Goal: Complete application form

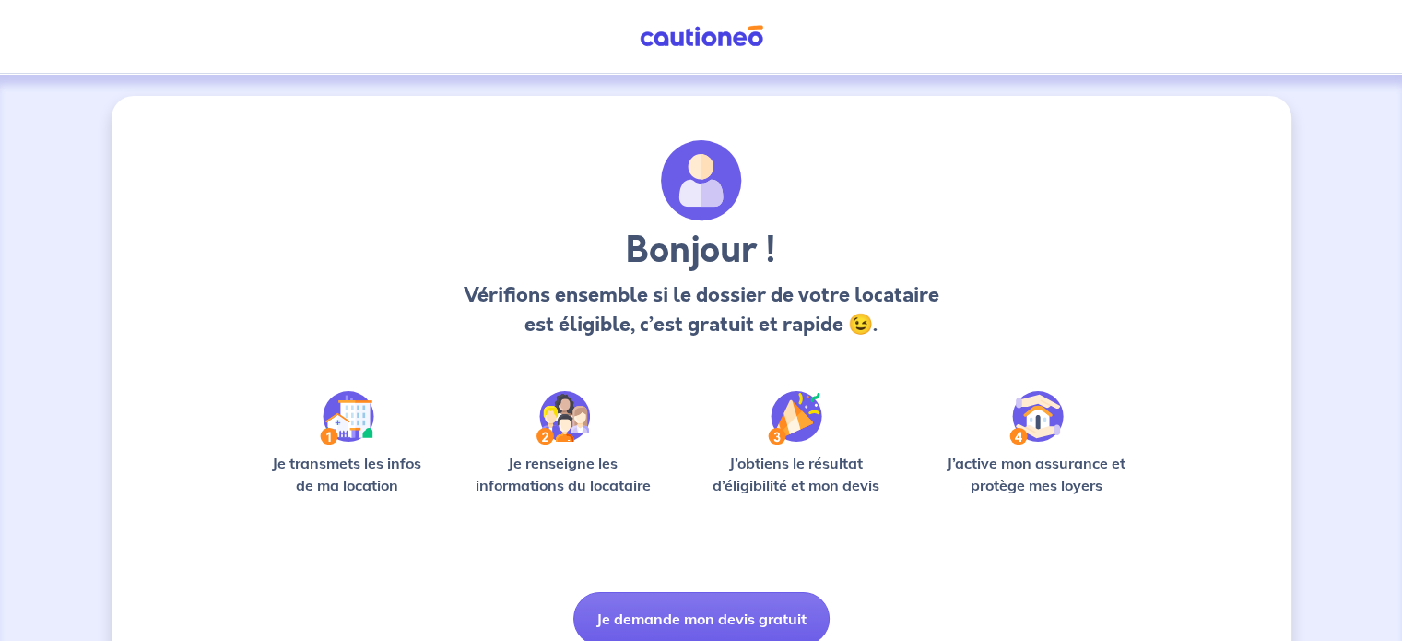
scroll to position [77, 0]
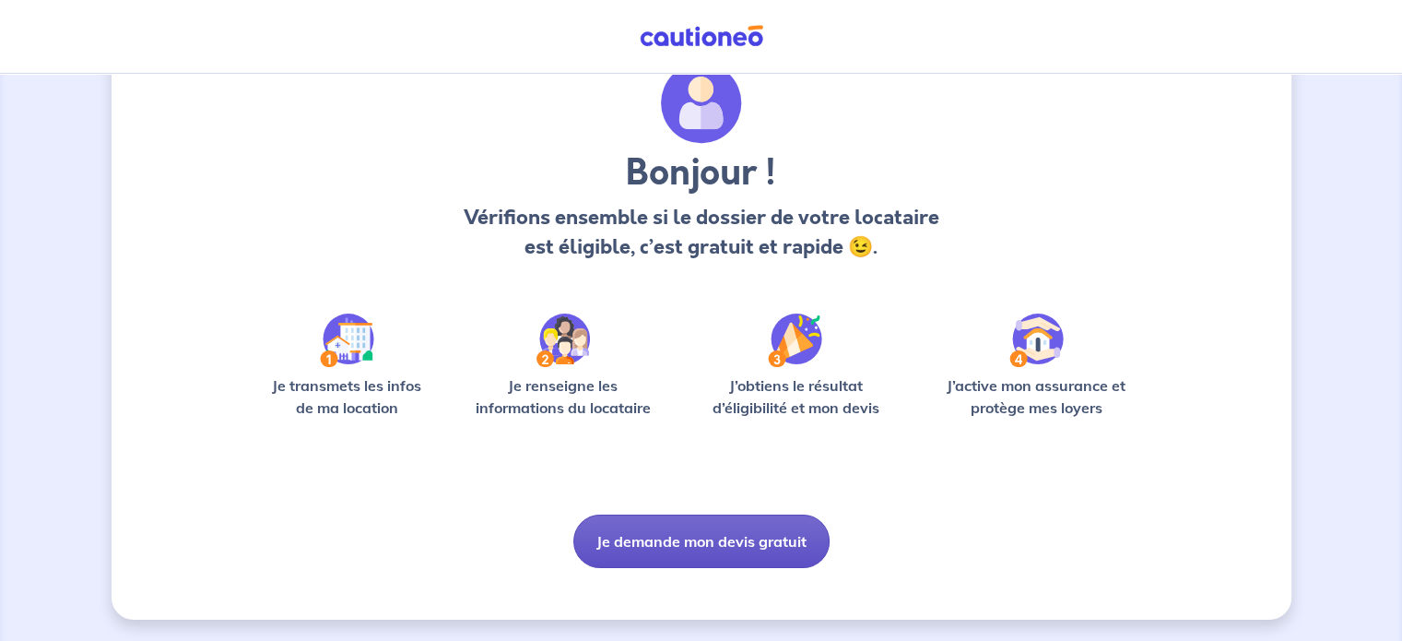
click at [688, 546] on button "Je demande mon devis gratuit" at bounding box center [701, 540] width 256 height 53
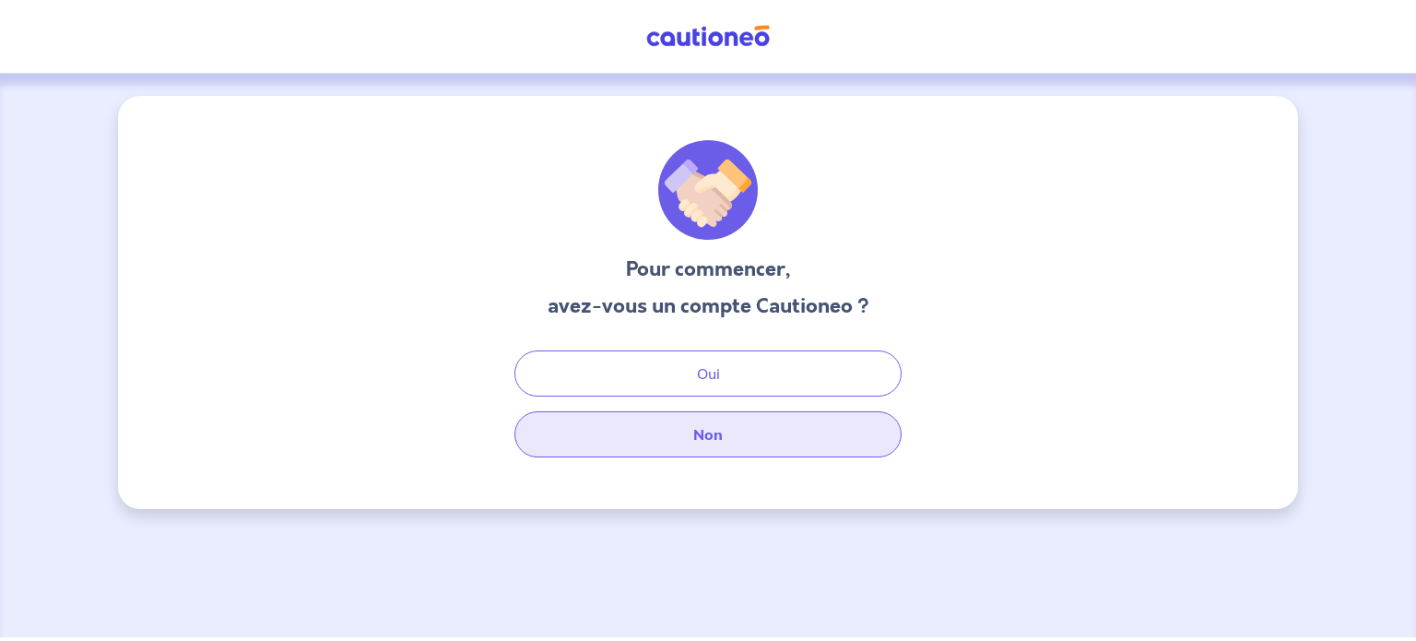
click at [726, 440] on button "Non" at bounding box center [707, 434] width 387 height 46
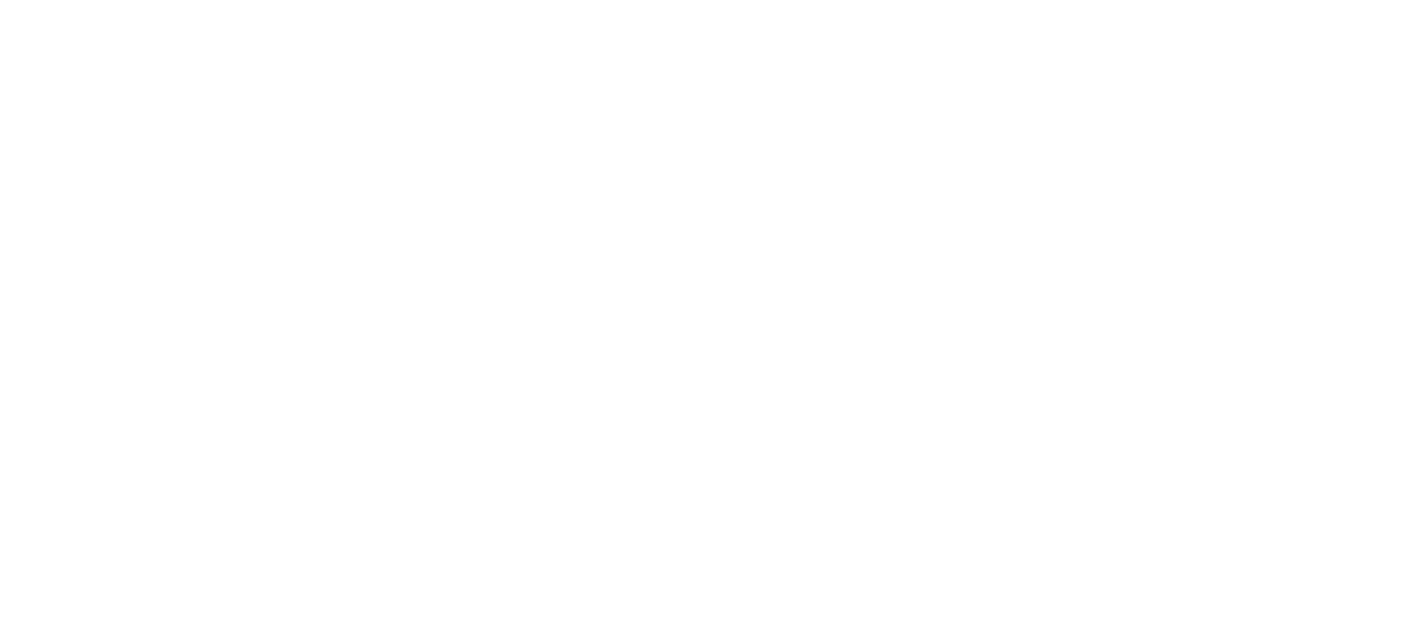
select select "FR"
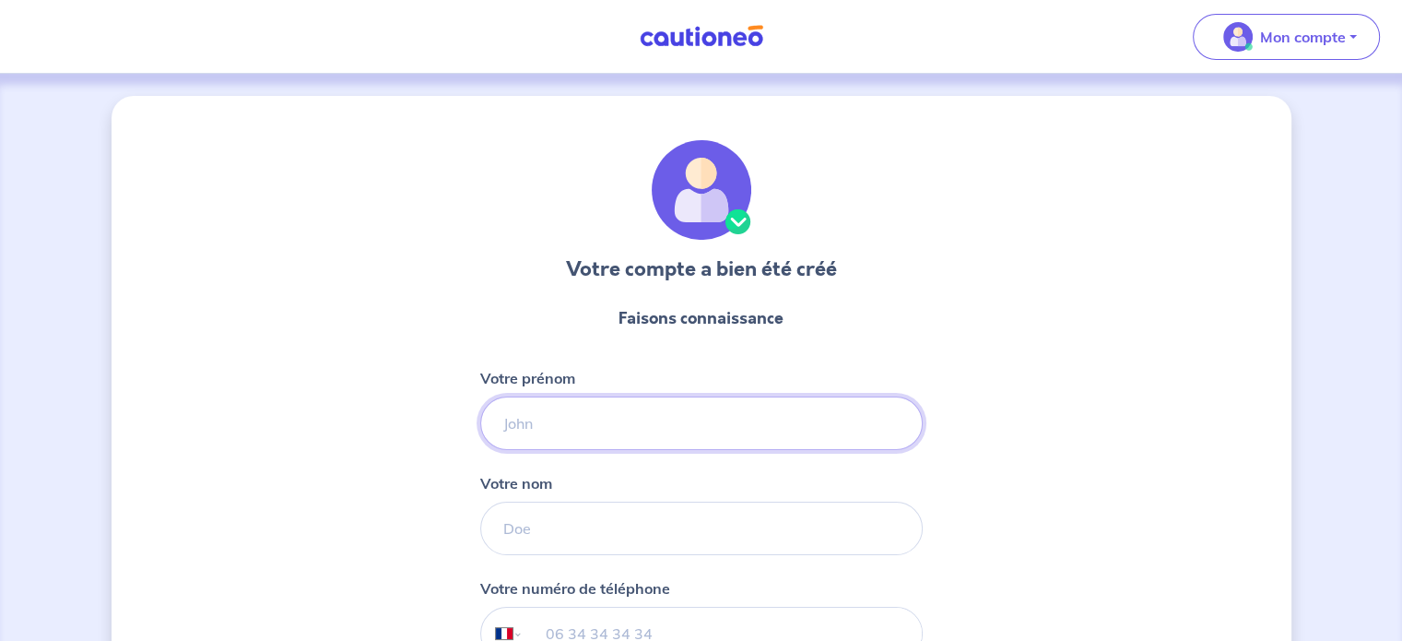
click at [686, 408] on input "Votre prénom" at bounding box center [701, 422] width 442 height 53
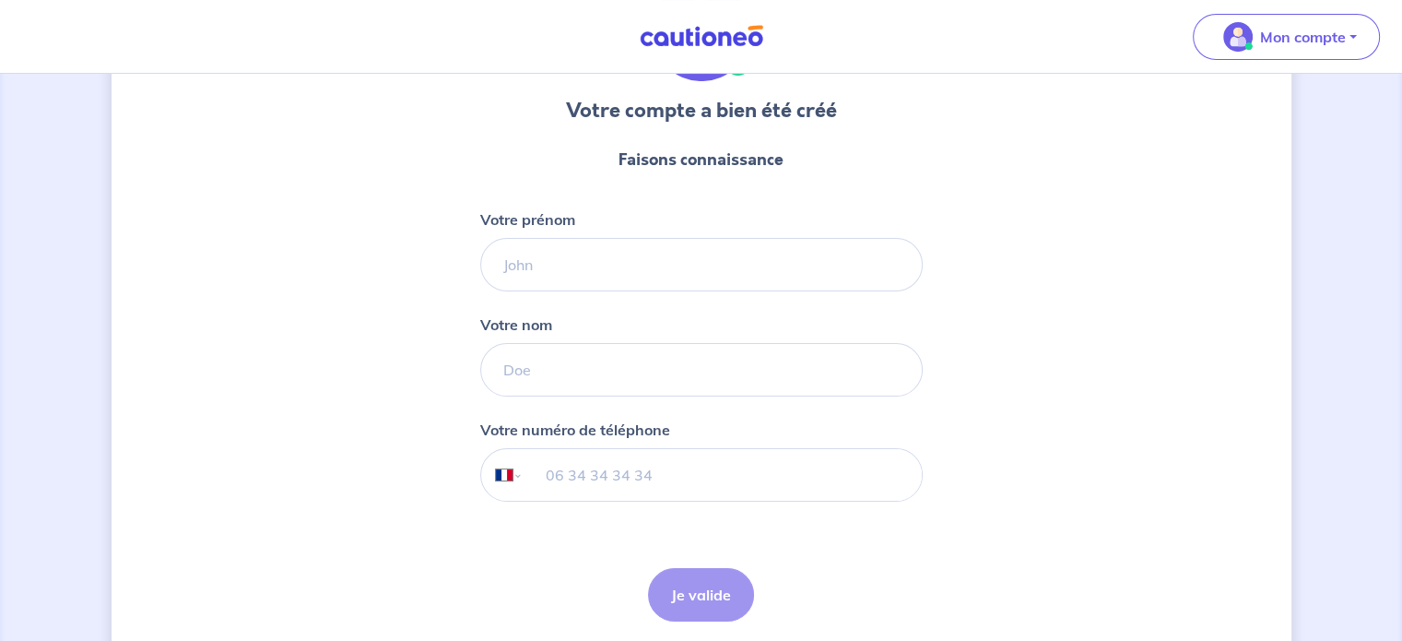
scroll to position [226, 0]
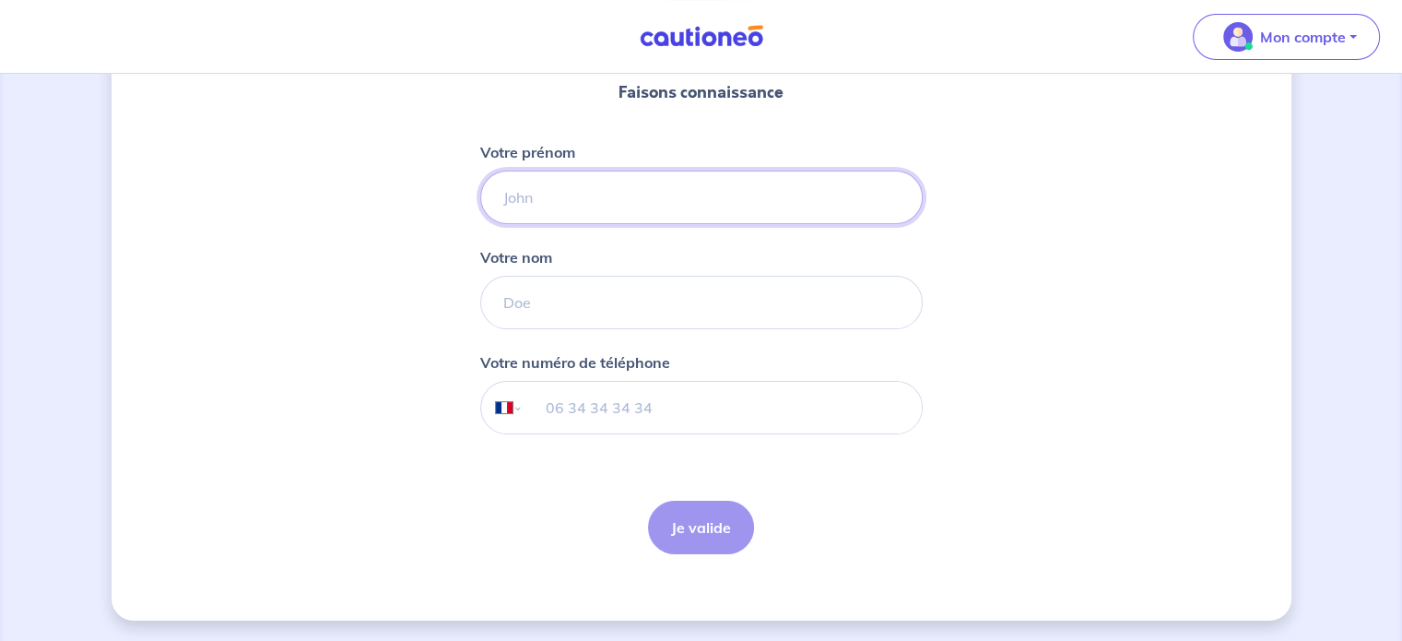
click at [556, 198] on input "Votre prénom" at bounding box center [701, 197] width 442 height 53
type input "Aurelie"
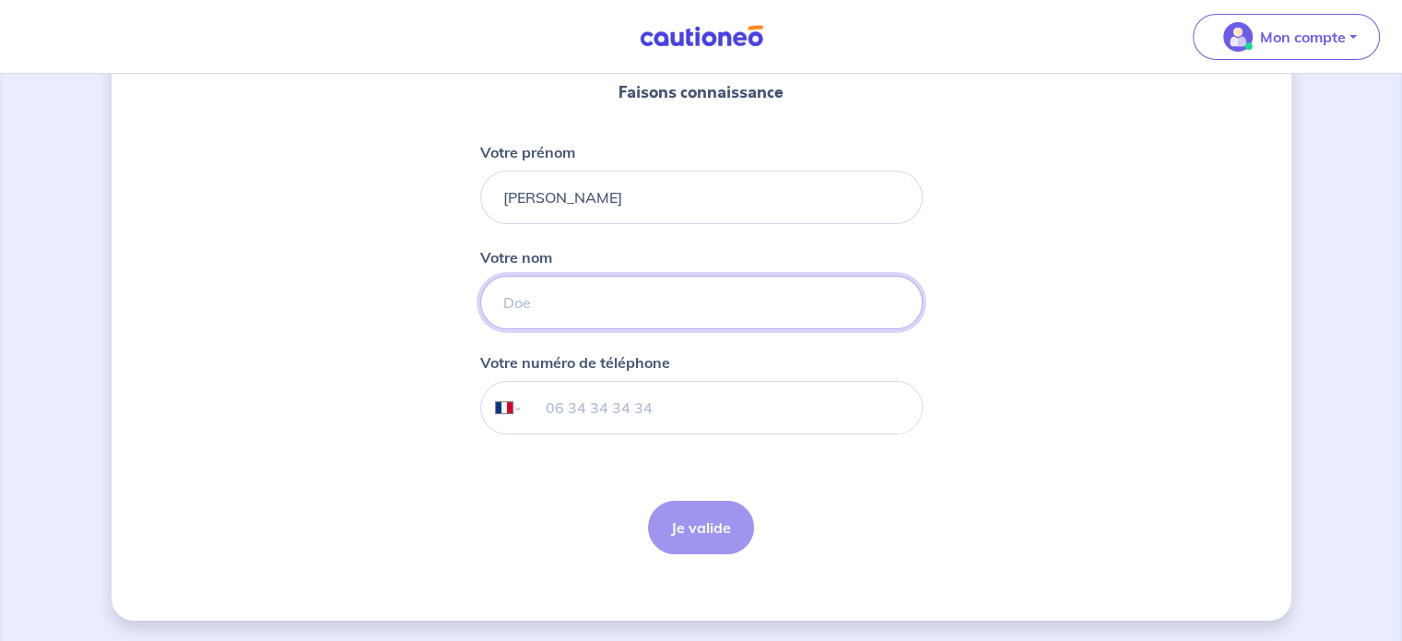
type input "SALA"
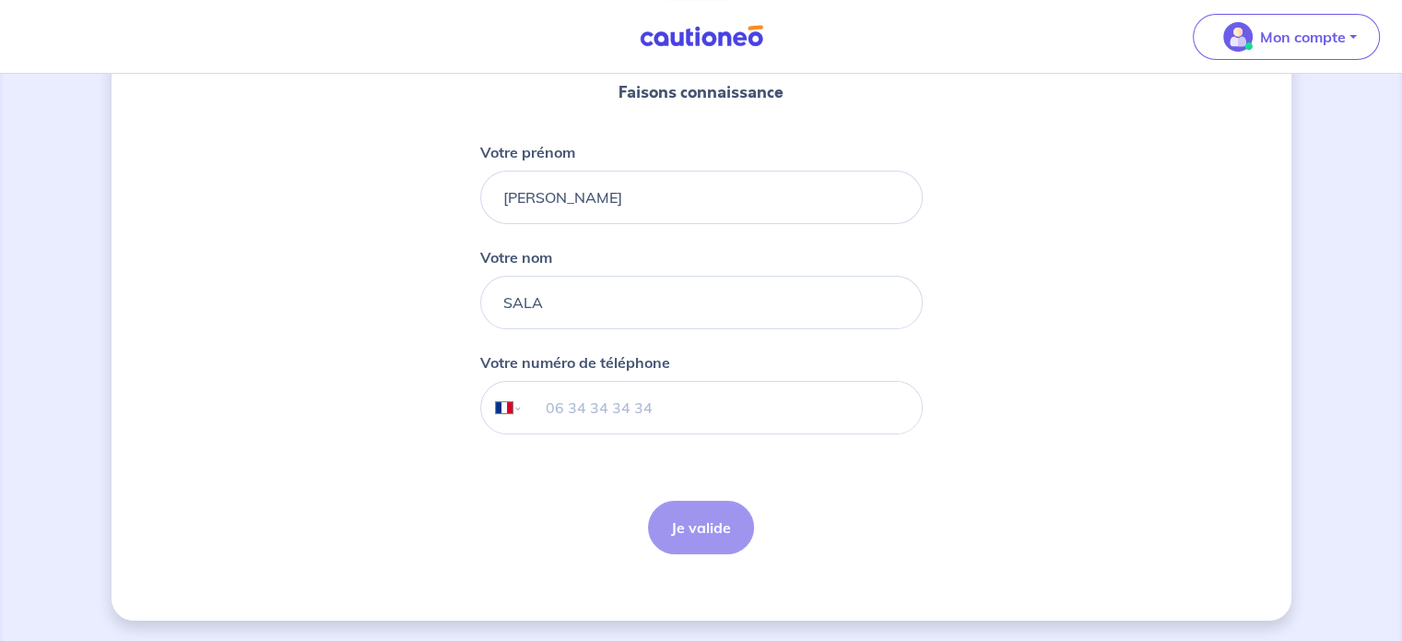
type input "06 14 07 79 12"
click at [716, 542] on button "Je valide" at bounding box center [701, 527] width 106 height 53
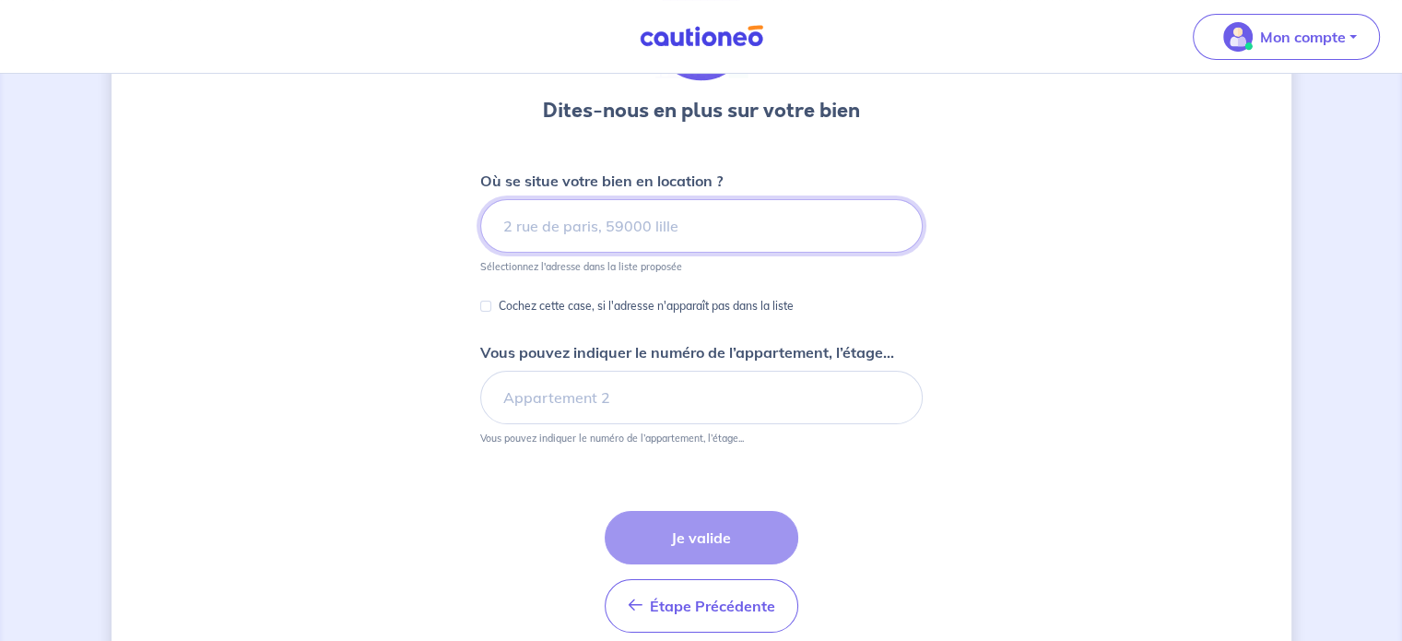
scroll to position [143, 0]
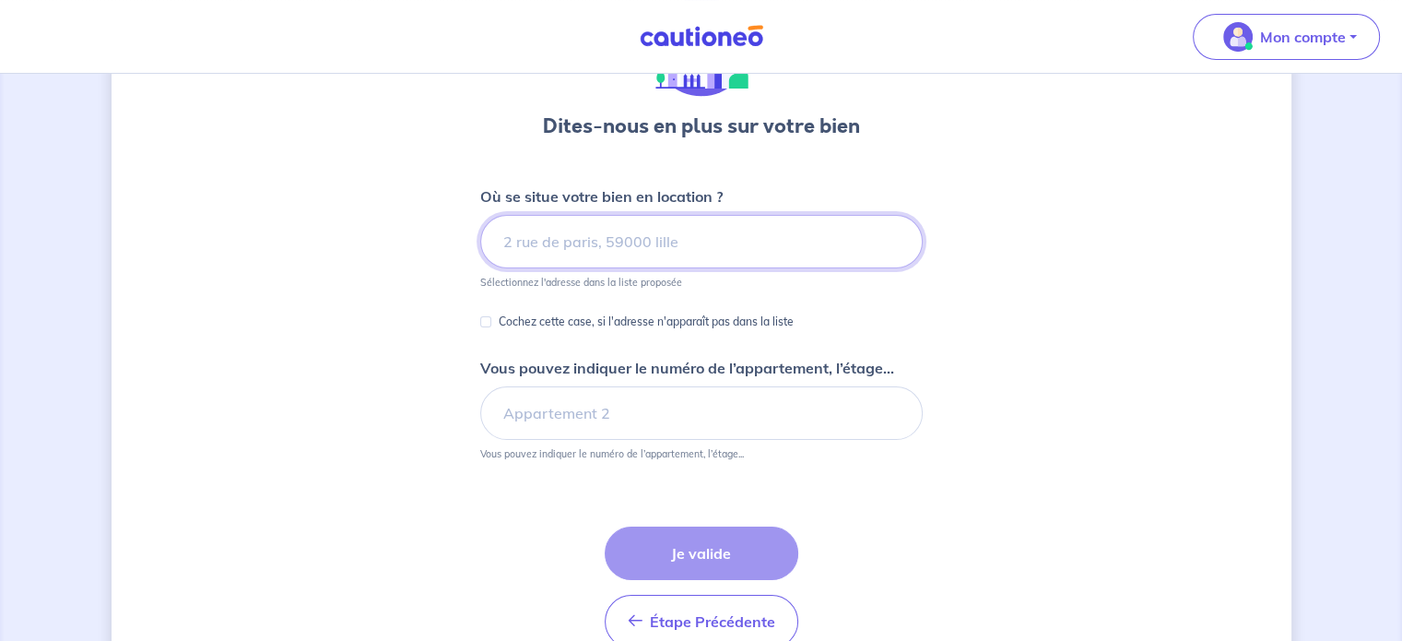
click at [778, 237] on input at bounding box center [701, 241] width 442 height 53
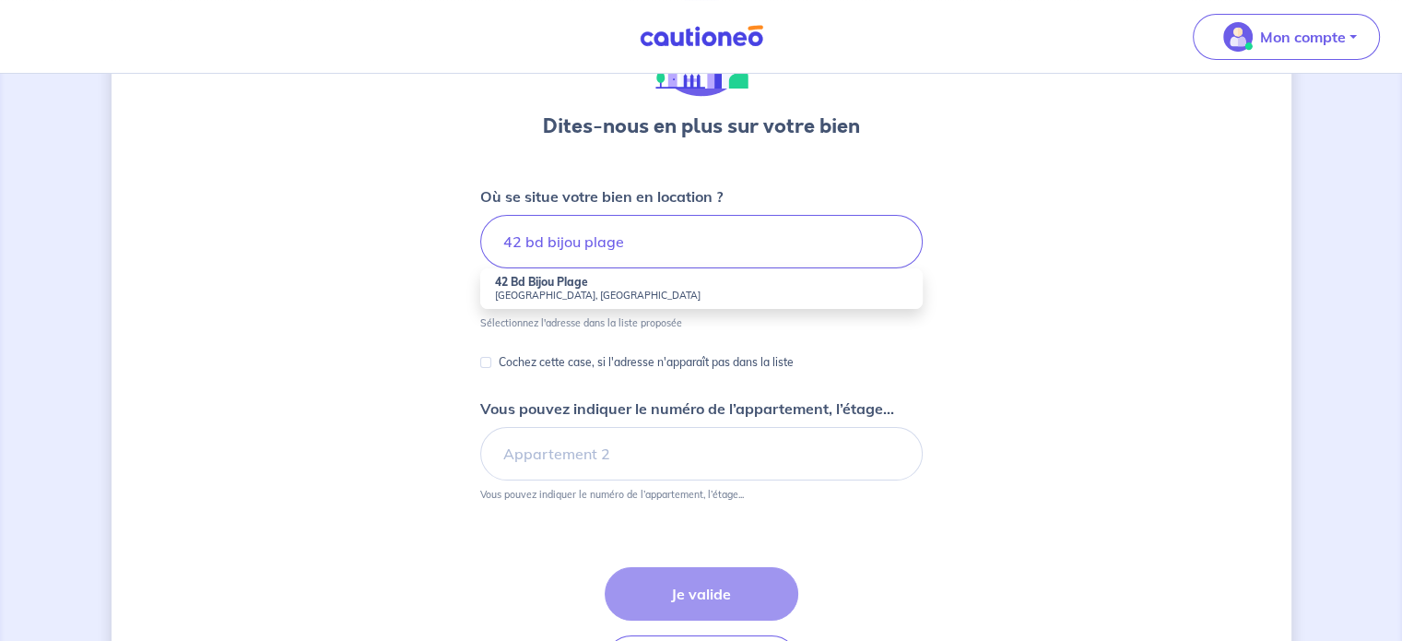
click at [537, 280] on strong "42 Bd Bijou Plage" at bounding box center [541, 282] width 93 height 14
type input "42 Bd Bijou Plage, Antibes, France"
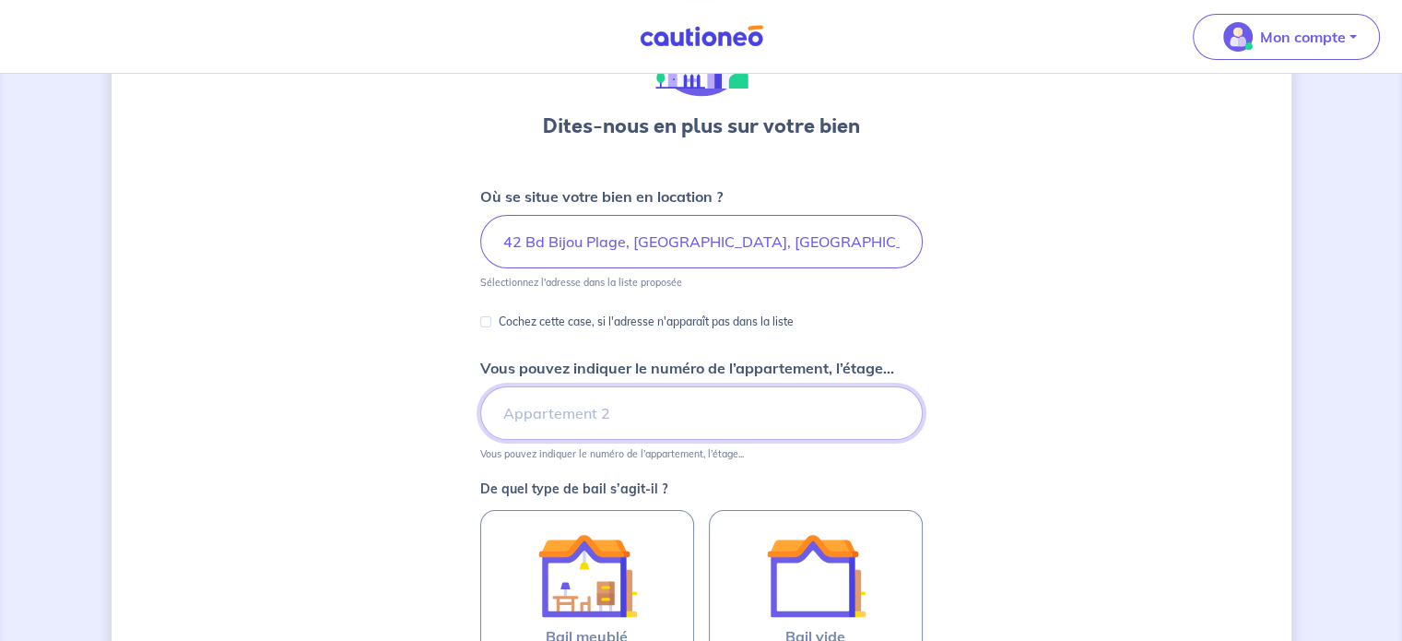
click at [595, 418] on input "Vous pouvez indiquer le numéro de l’appartement, l’étage..." at bounding box center [701, 412] width 442 height 53
type input "bat D"
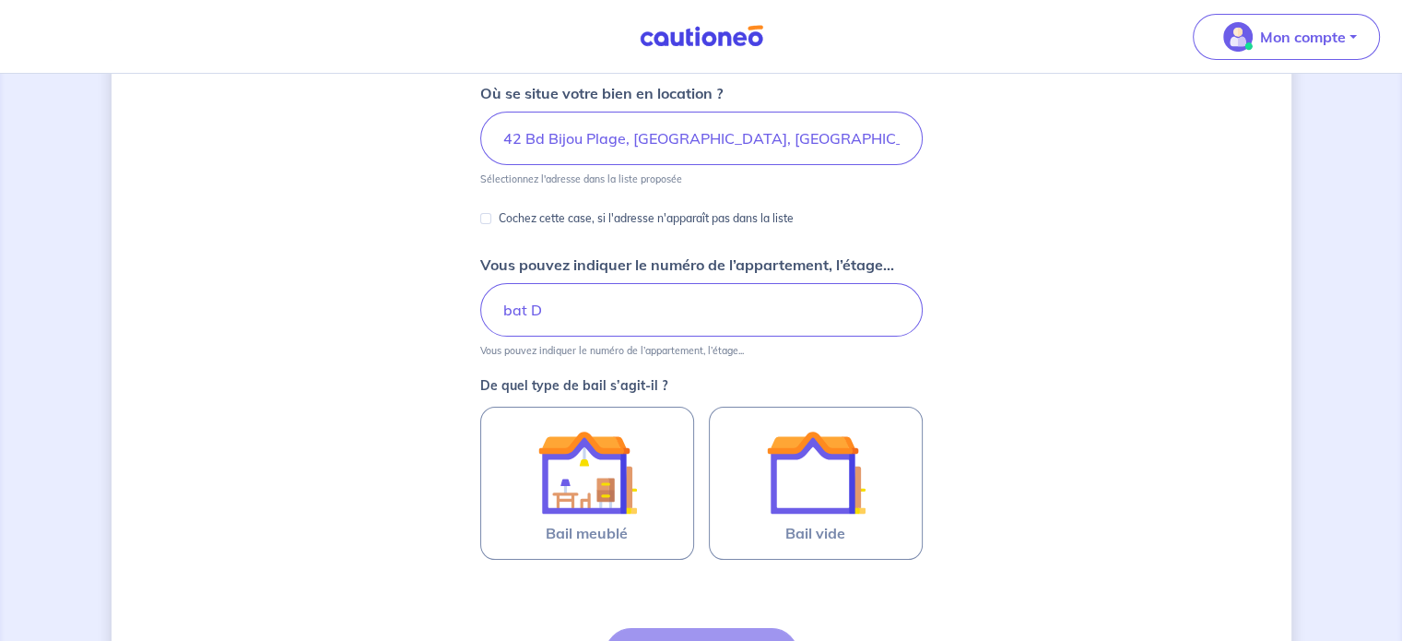
scroll to position [442, 0]
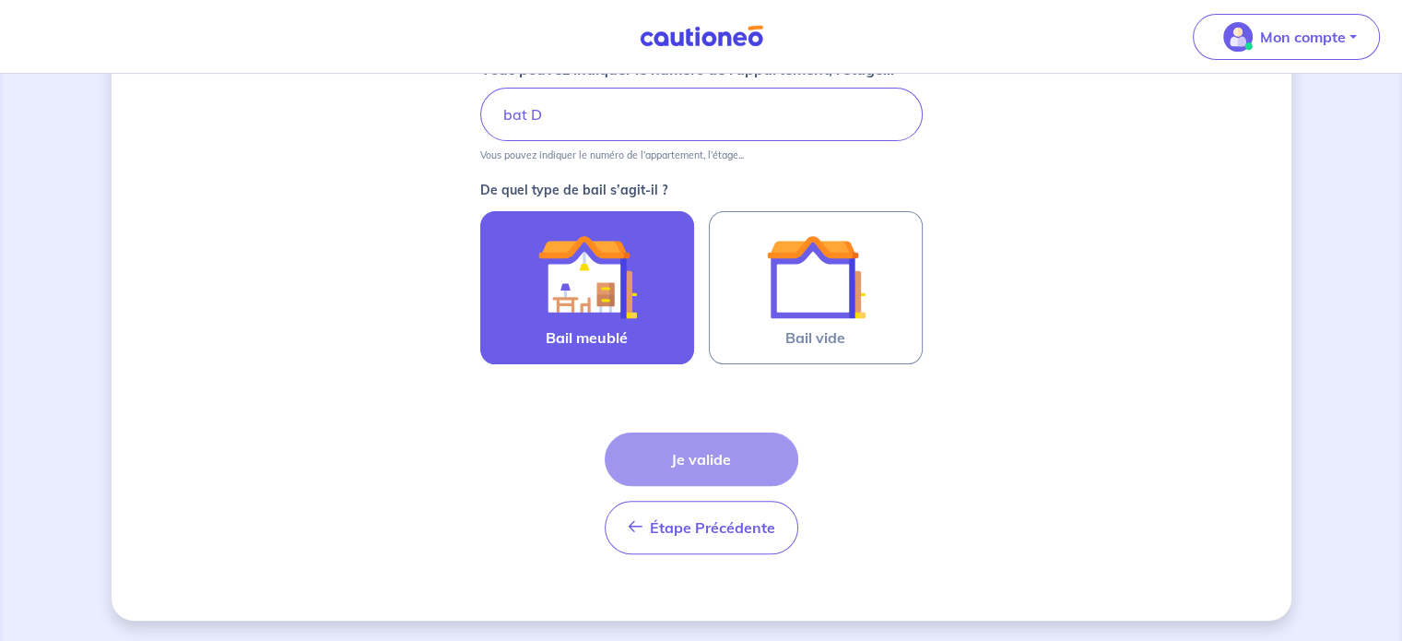
click at [609, 279] on img at bounding box center [587, 277] width 100 height 100
click at [0, 0] on input "Bail meublé" at bounding box center [0, 0] width 0 height 0
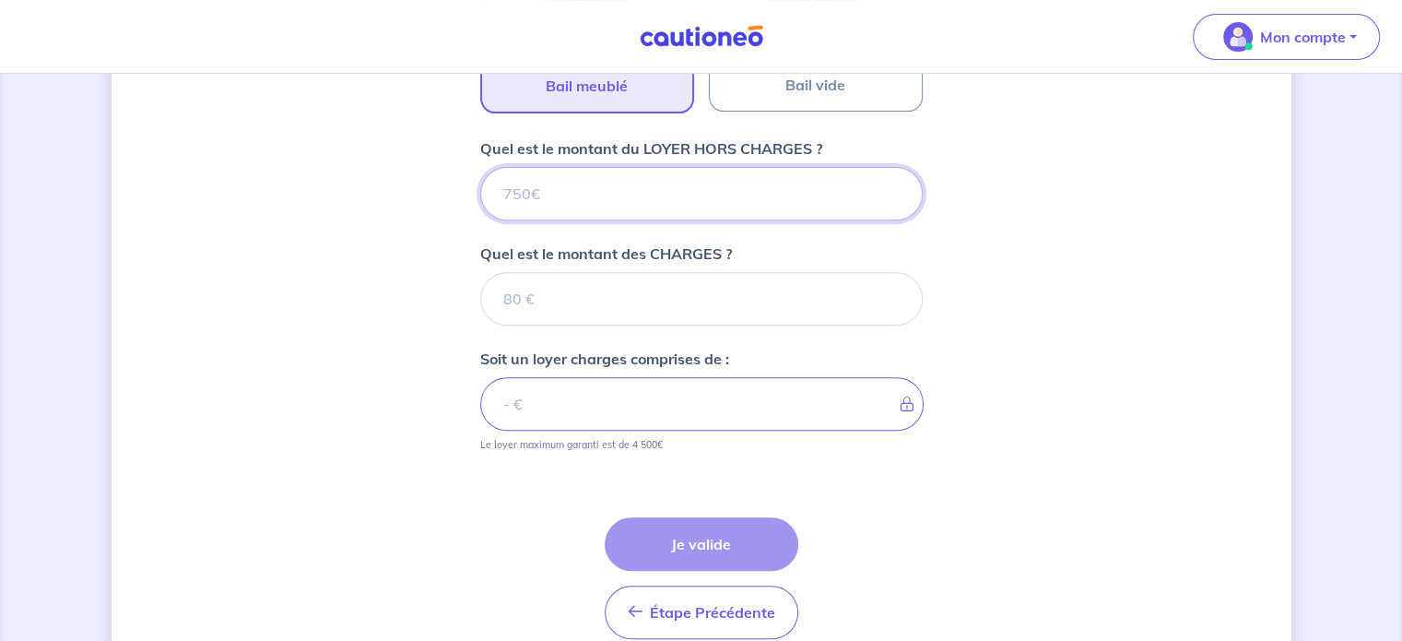
scroll to position [777, 0]
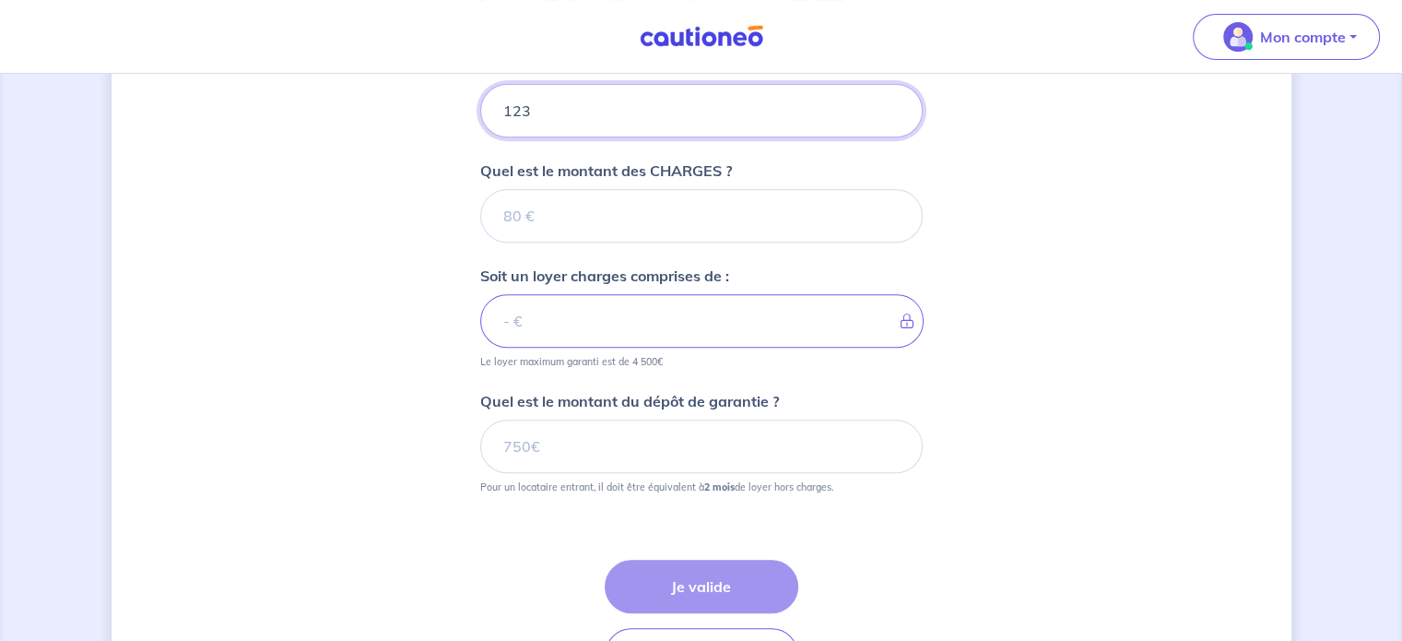
type input "1230"
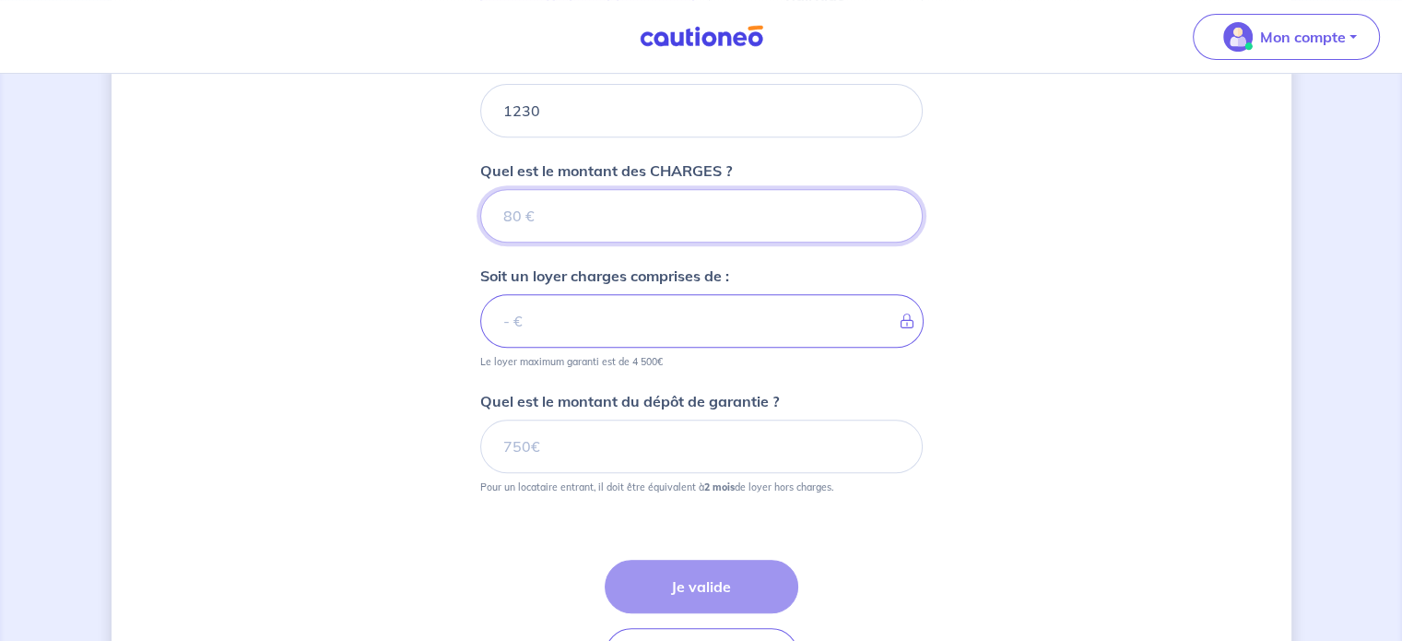
click at [557, 210] on input "Quel est le montant des CHARGES ?" at bounding box center [701, 215] width 442 height 53
type input "200"
type input "1430"
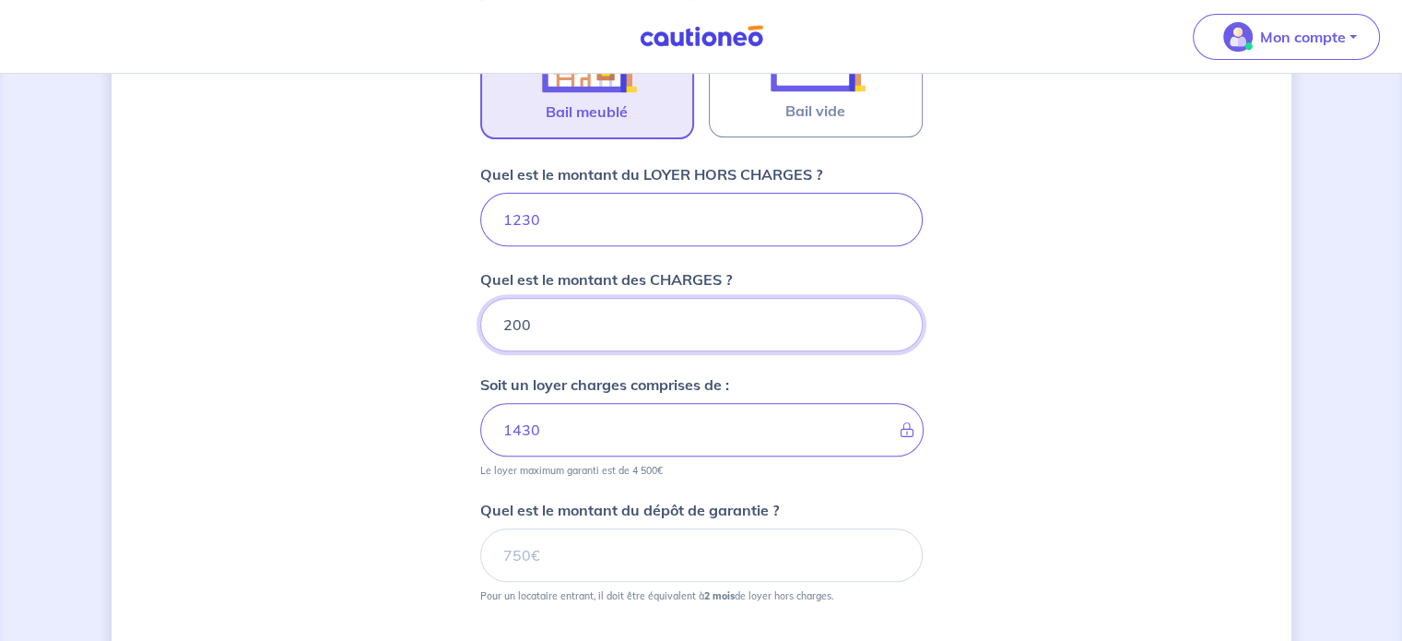
scroll to position [667, 0]
type input "200"
click at [558, 230] on input "1230" at bounding box center [701, 220] width 442 height 53
type input "1"
type input "201"
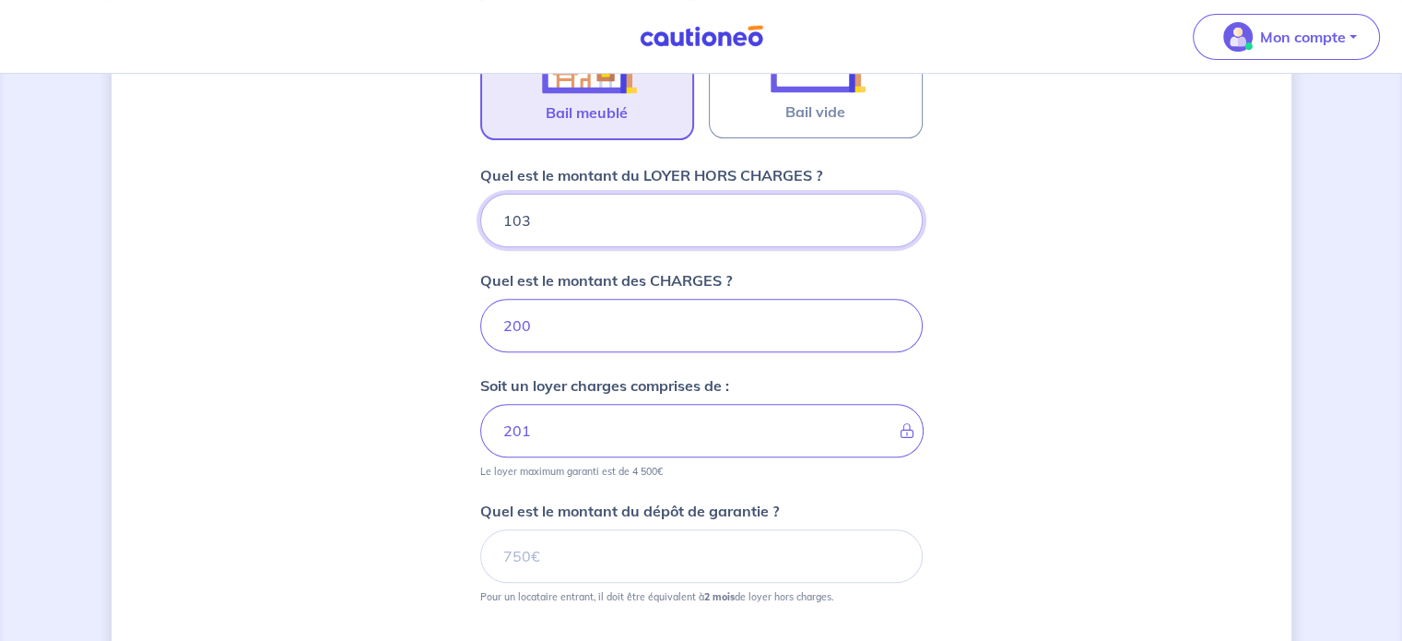
type input "1030"
type input "1230"
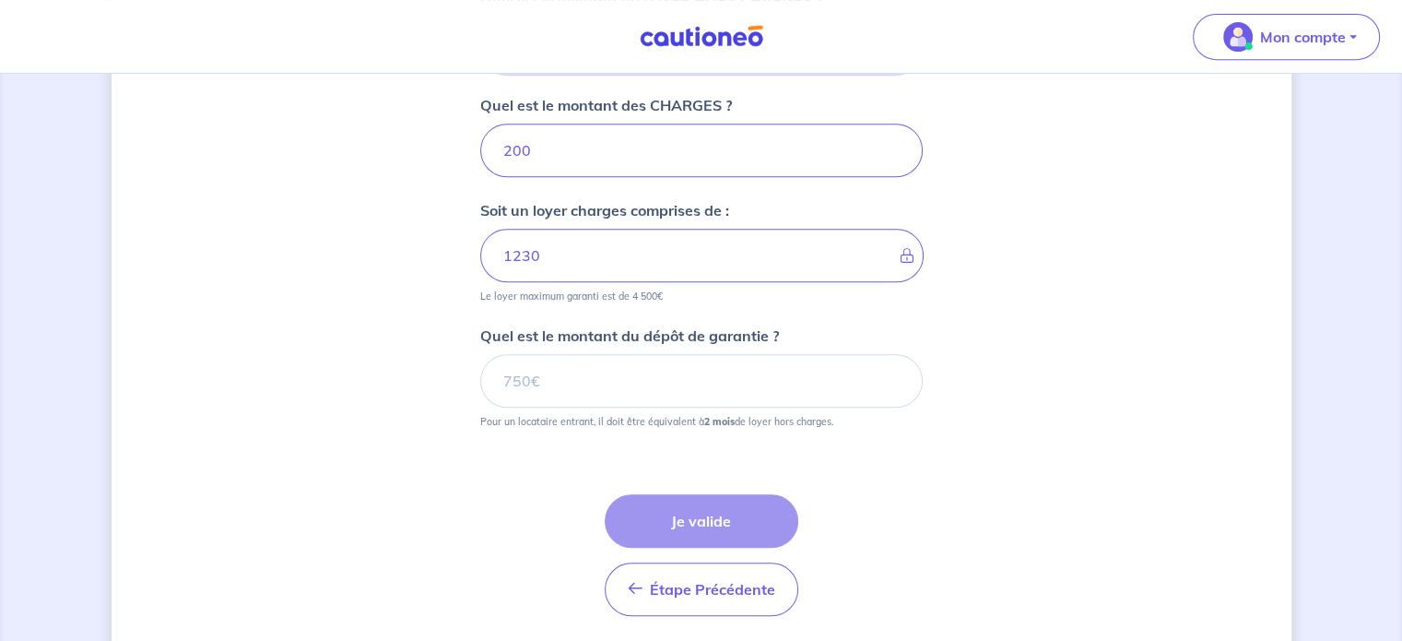
scroll to position [845, 0]
type input "1030"
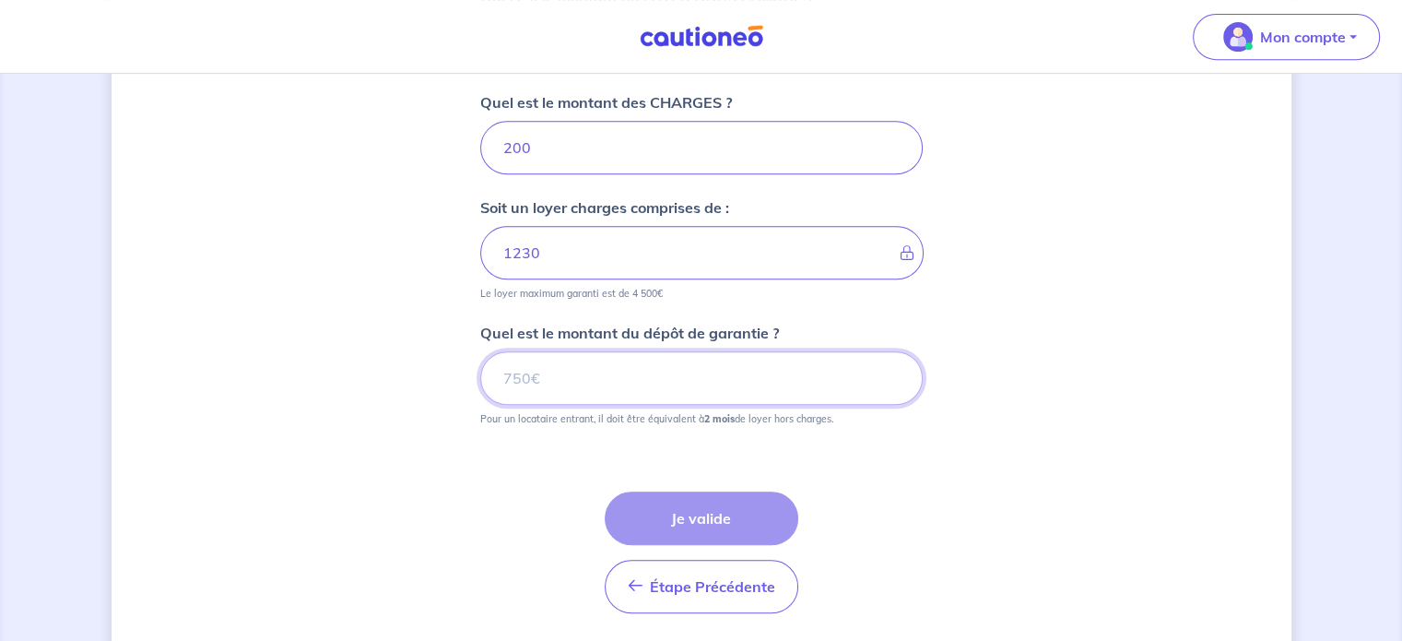
click at [568, 372] on input "Quel est le montant du dépôt de garantie ?" at bounding box center [701, 377] width 442 height 53
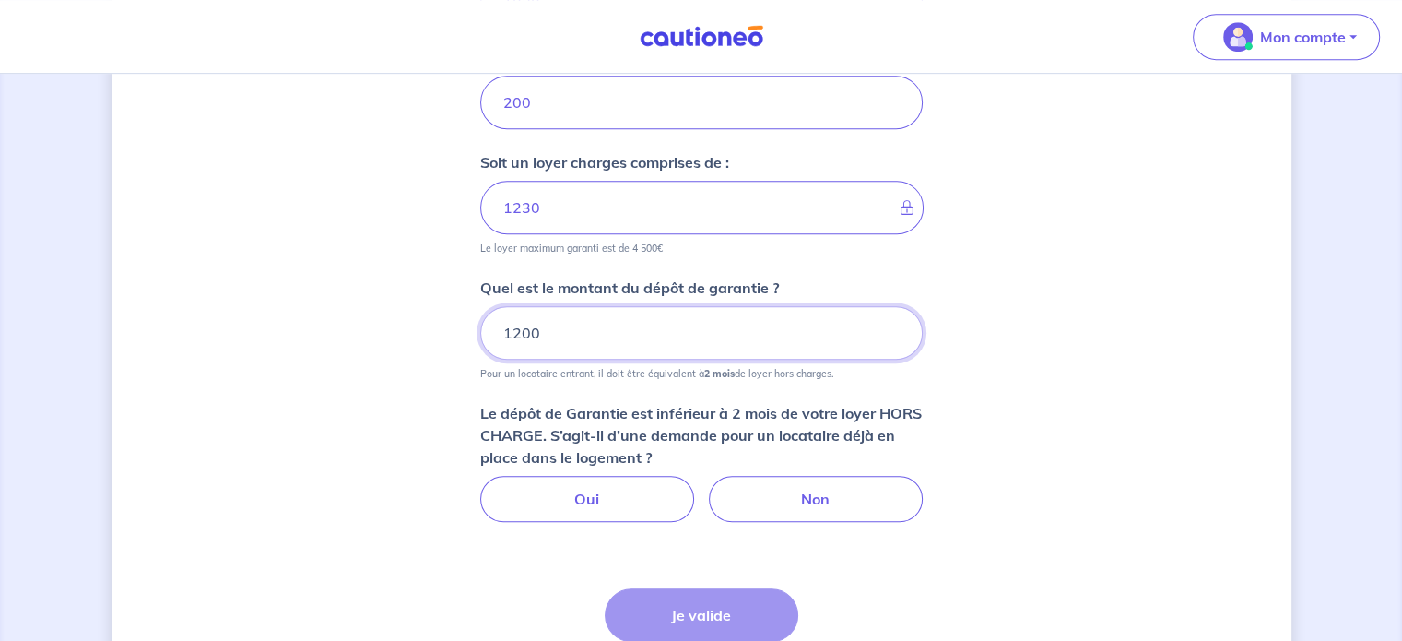
scroll to position [891, 0]
type input "1"
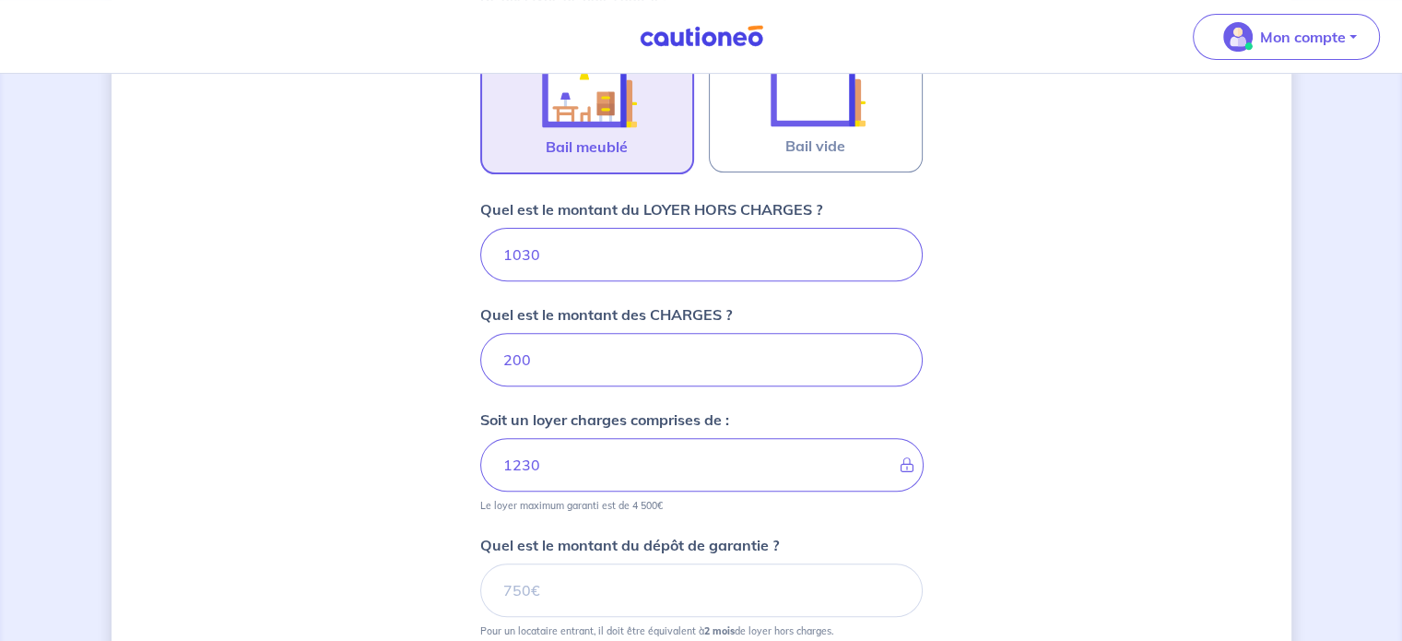
scroll to position [632, 0]
click at [604, 254] on input "1030" at bounding box center [701, 255] width 442 height 53
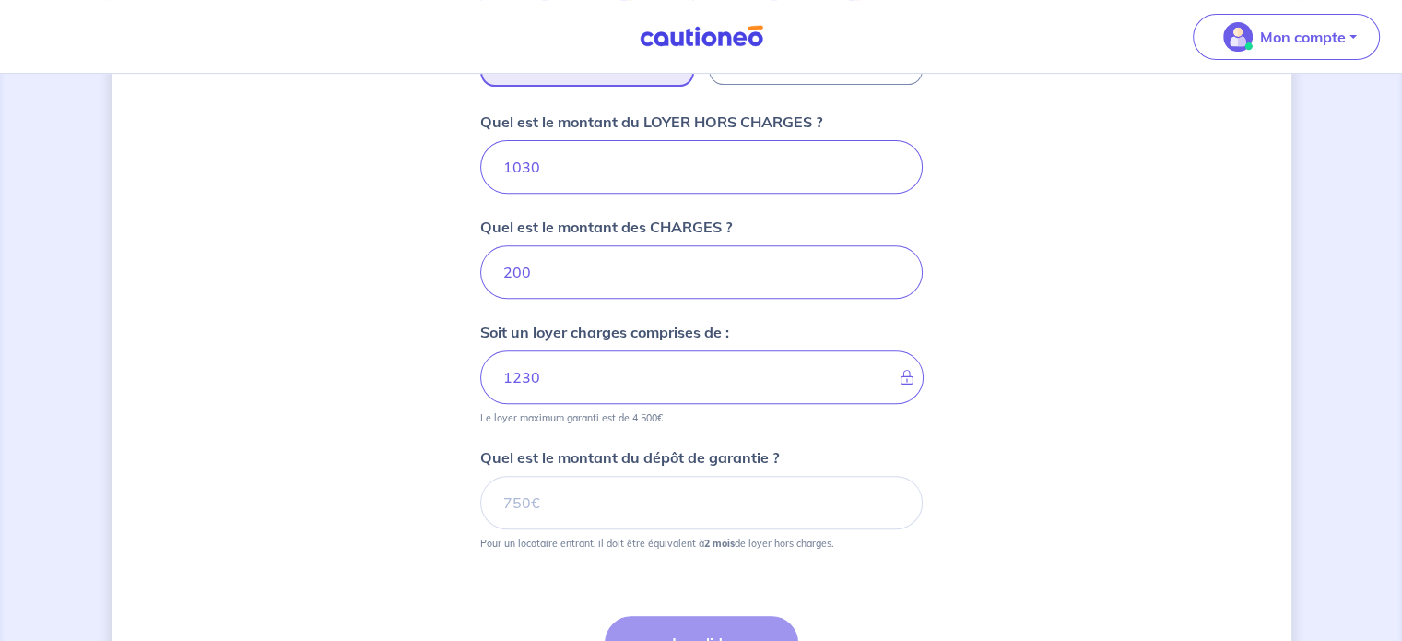
scroll to position [723, 0]
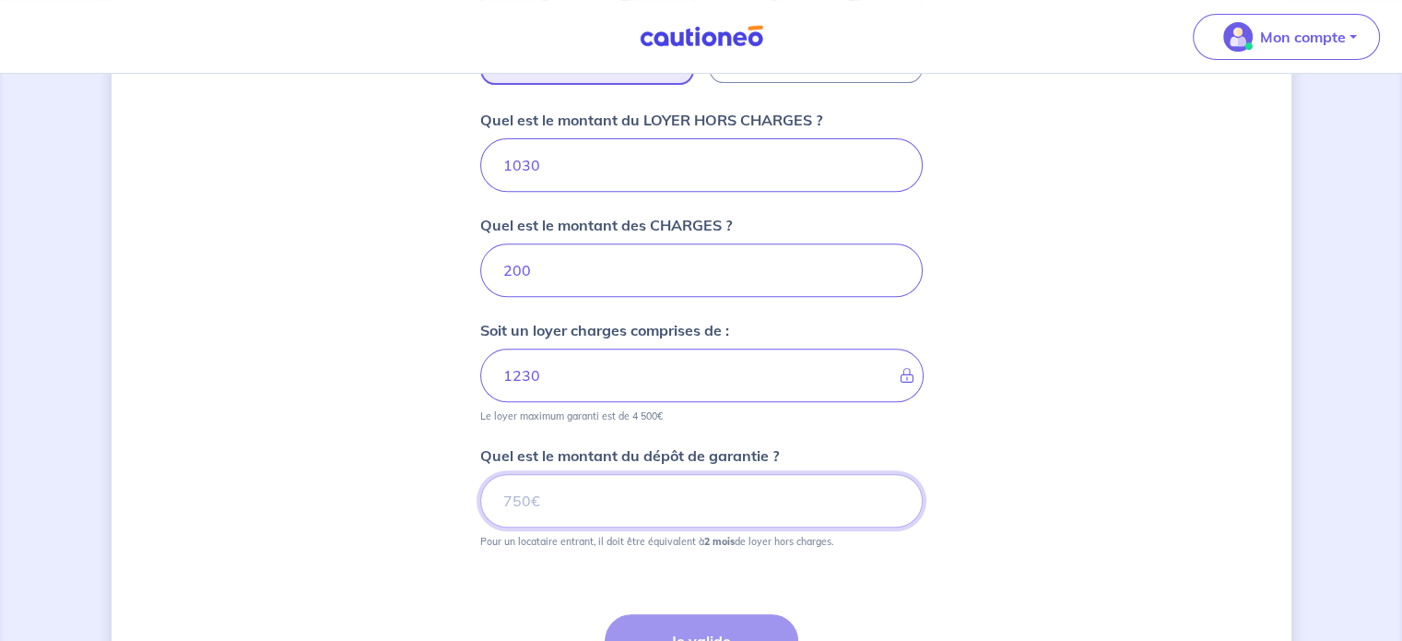
click at [554, 503] on input "Quel est le montant du dépôt de garantie ?" at bounding box center [701, 500] width 442 height 53
type input "2060"
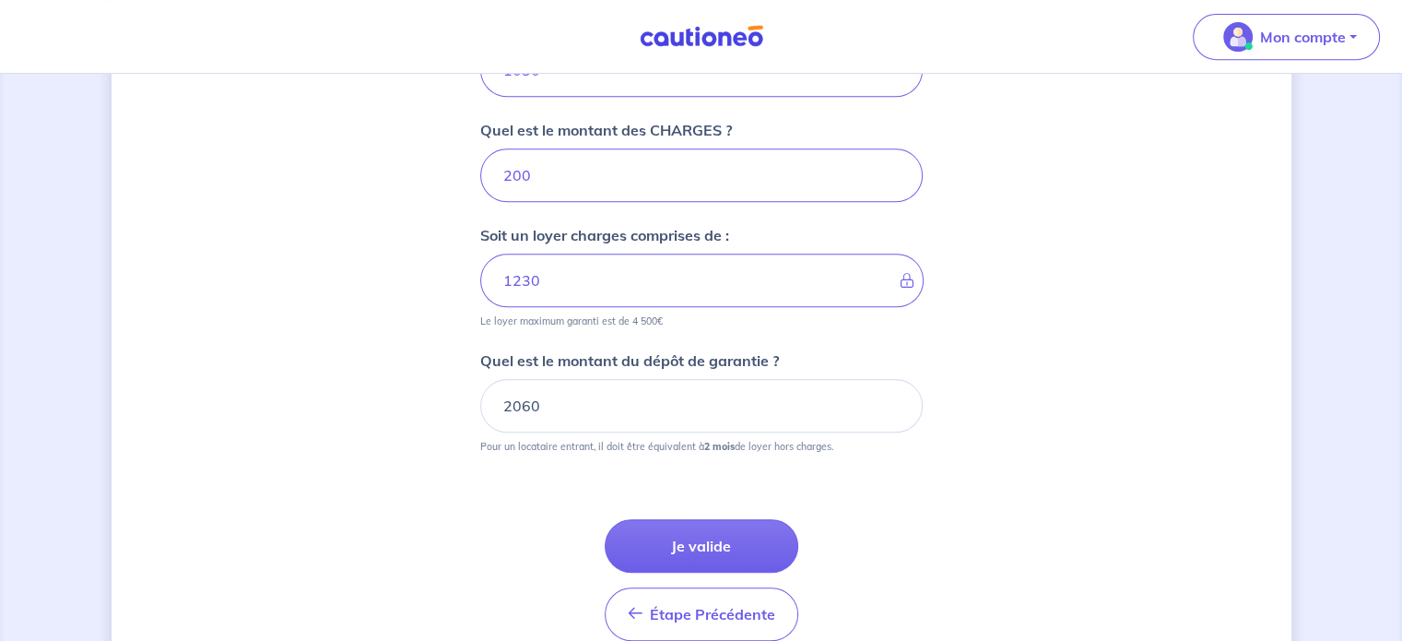
scroll to position [820, 0]
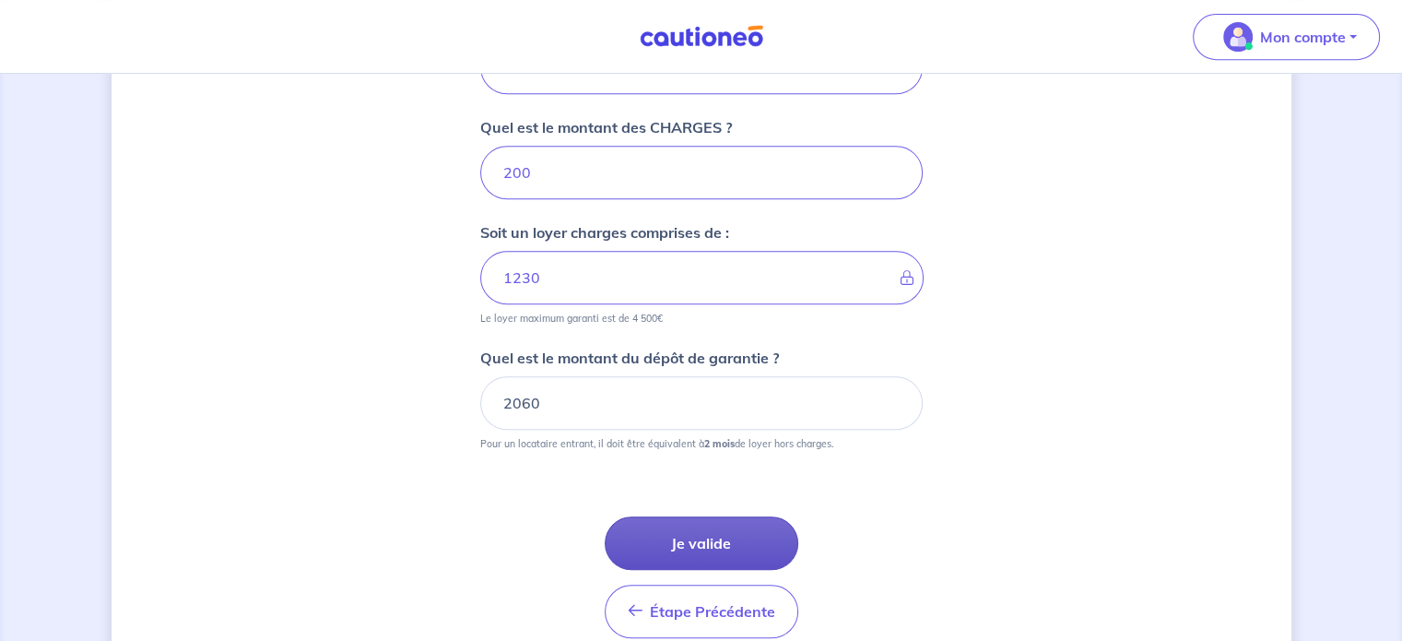
click at [686, 535] on button "Je valide" at bounding box center [702, 542] width 194 height 53
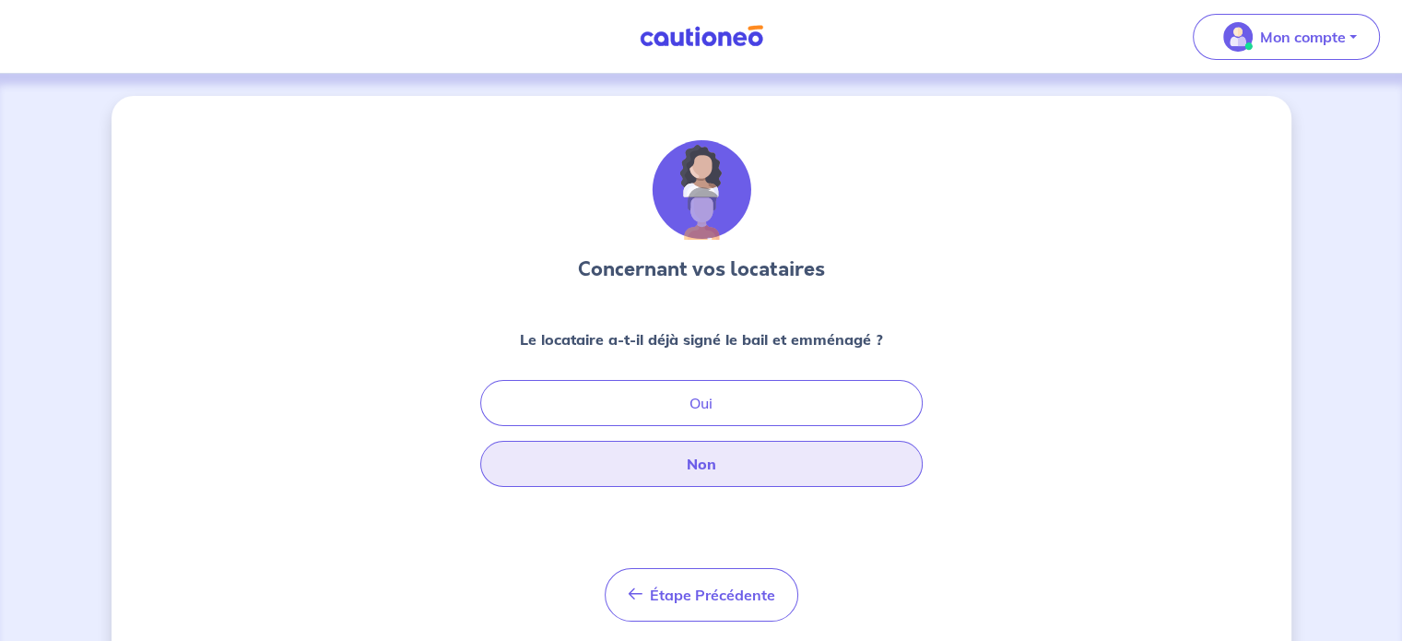
click at [726, 475] on button "Non" at bounding box center [701, 464] width 442 height 46
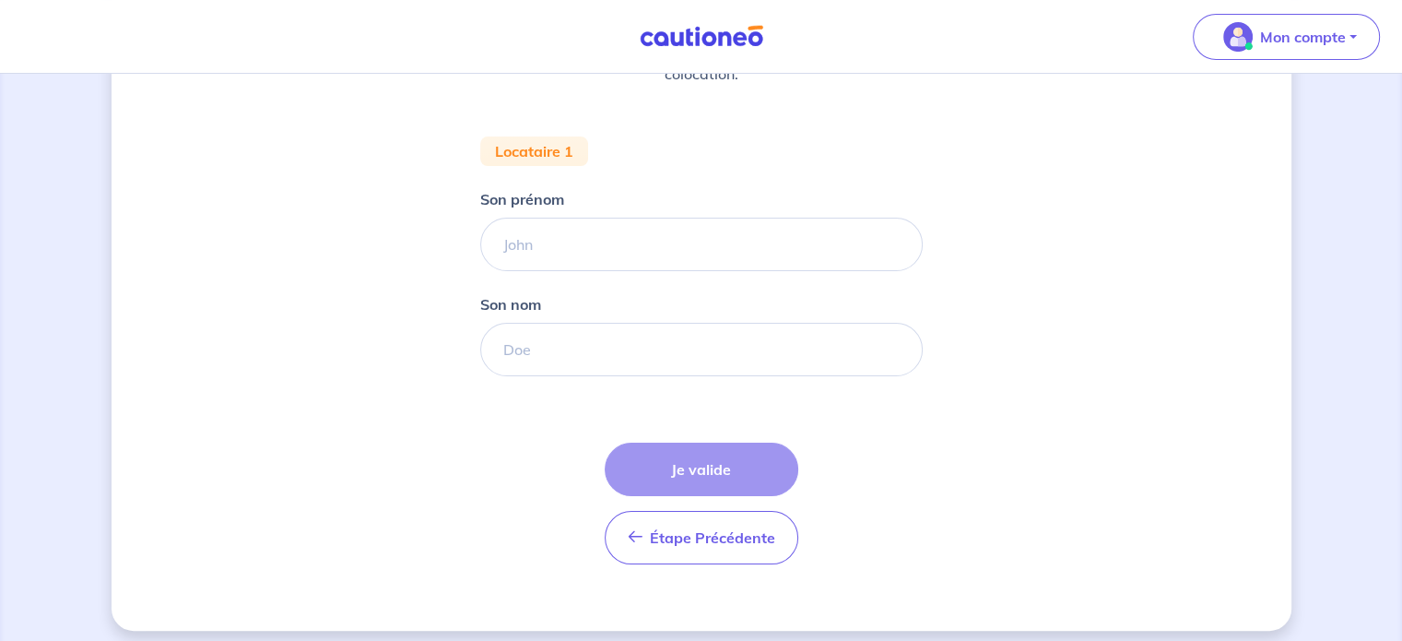
scroll to position [310, 0]
click at [601, 250] on input "Son prénom" at bounding box center [701, 244] width 442 height 53
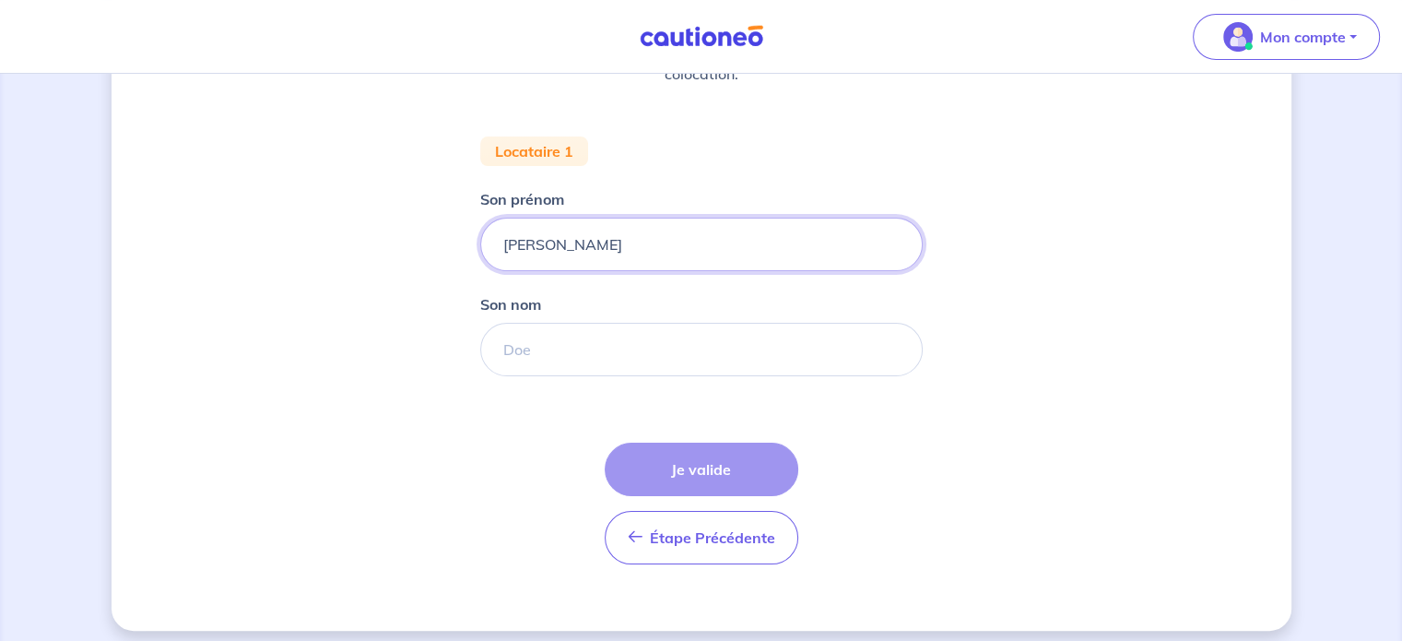
type input "Elodie"
click at [644, 344] on input "Son nom" at bounding box center [701, 349] width 442 height 53
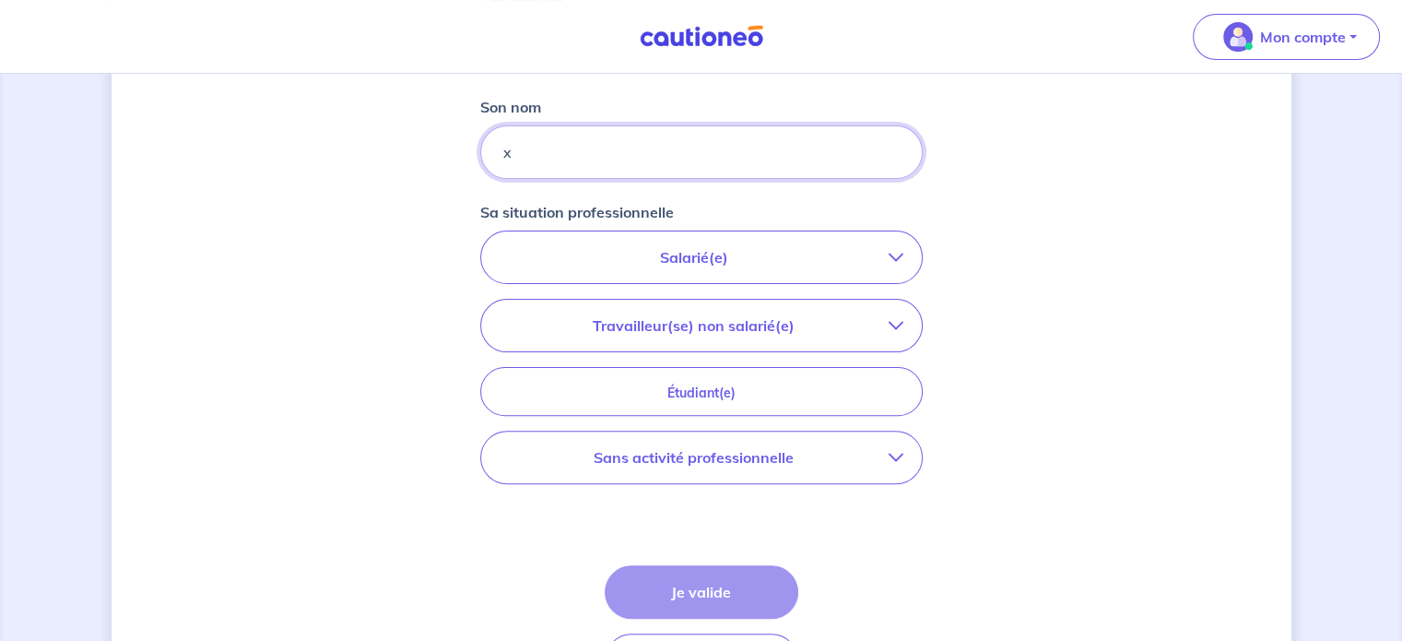
scroll to position [508, 0]
type input "x"
click at [871, 259] on p "Salarié(e)" at bounding box center [694, 256] width 389 height 22
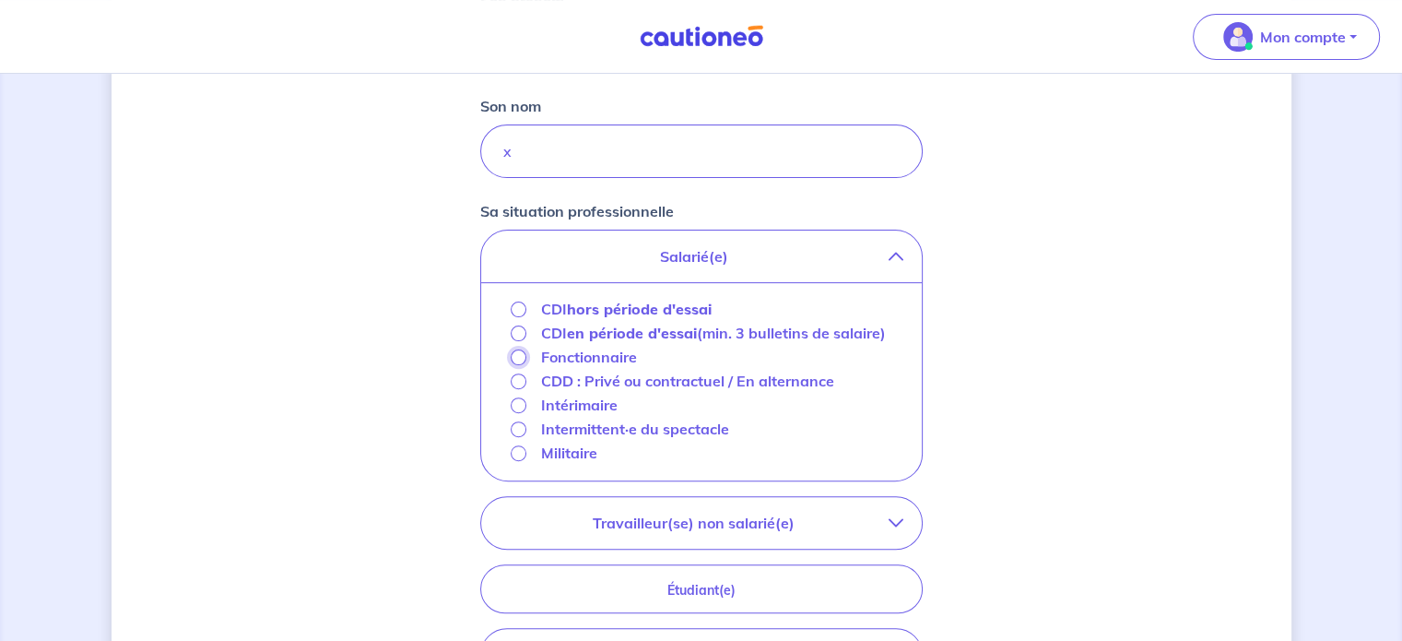
click at [516, 357] on input "Fonctionnaire" at bounding box center [519, 357] width 16 height 16
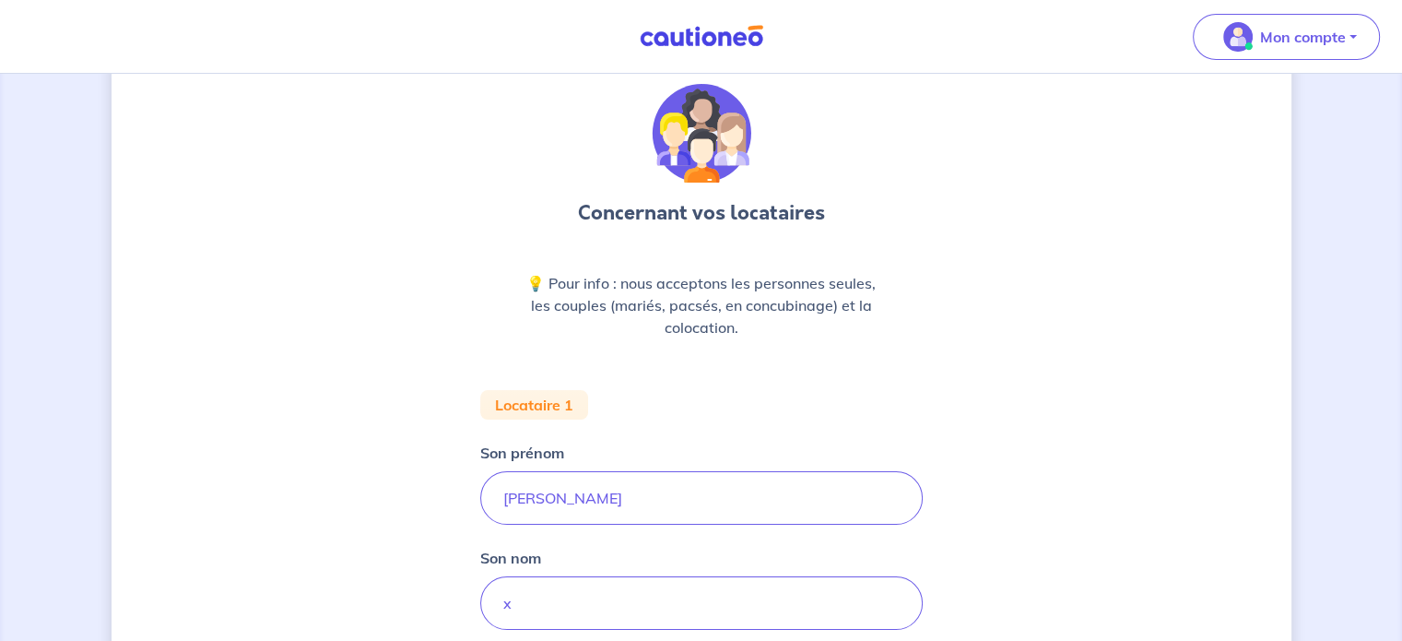
scroll to position [0, 0]
